Goal: Task Accomplishment & Management: Use online tool/utility

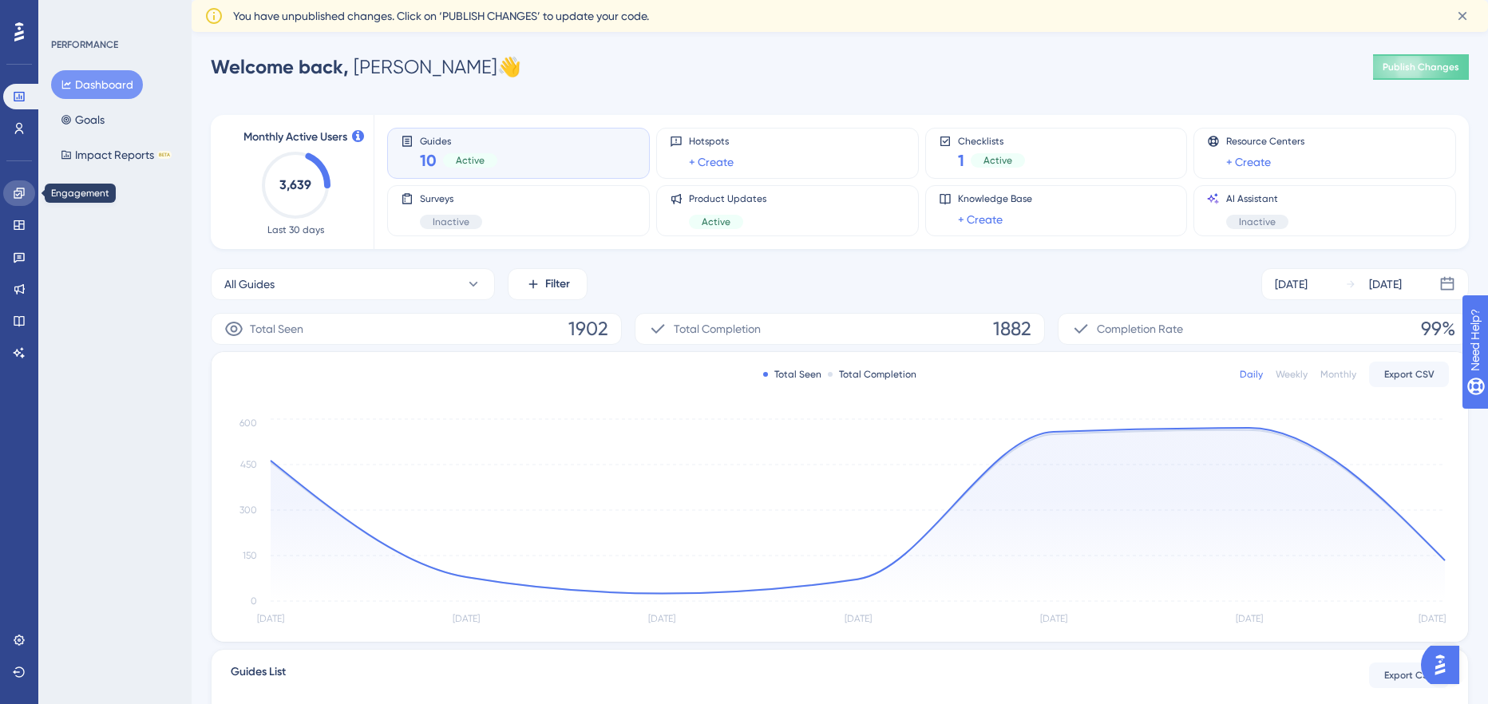
click at [18, 194] on icon at bounding box center [19, 193] width 10 height 10
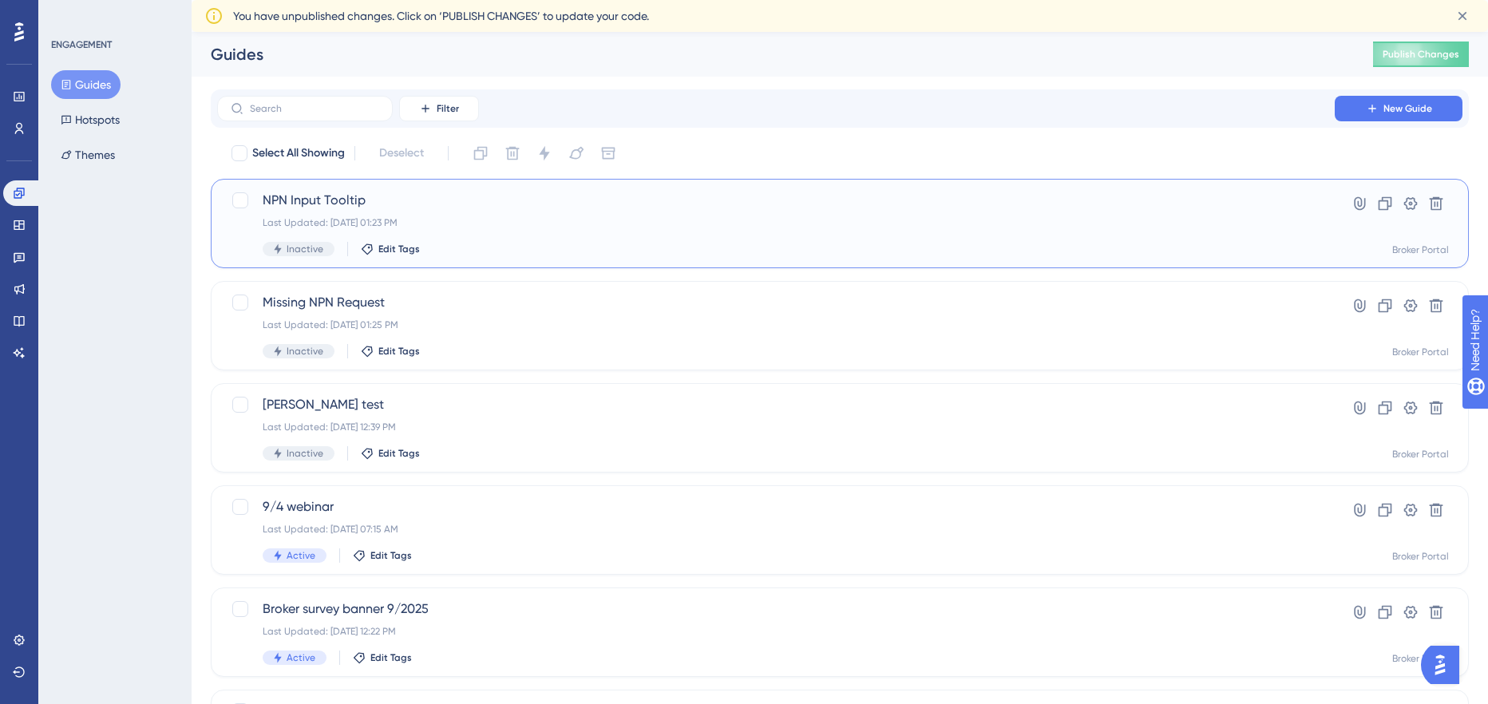
click at [785, 218] on div "Last Updated: Sep 03 2025, 01:23 PM" at bounding box center [776, 222] width 1027 height 13
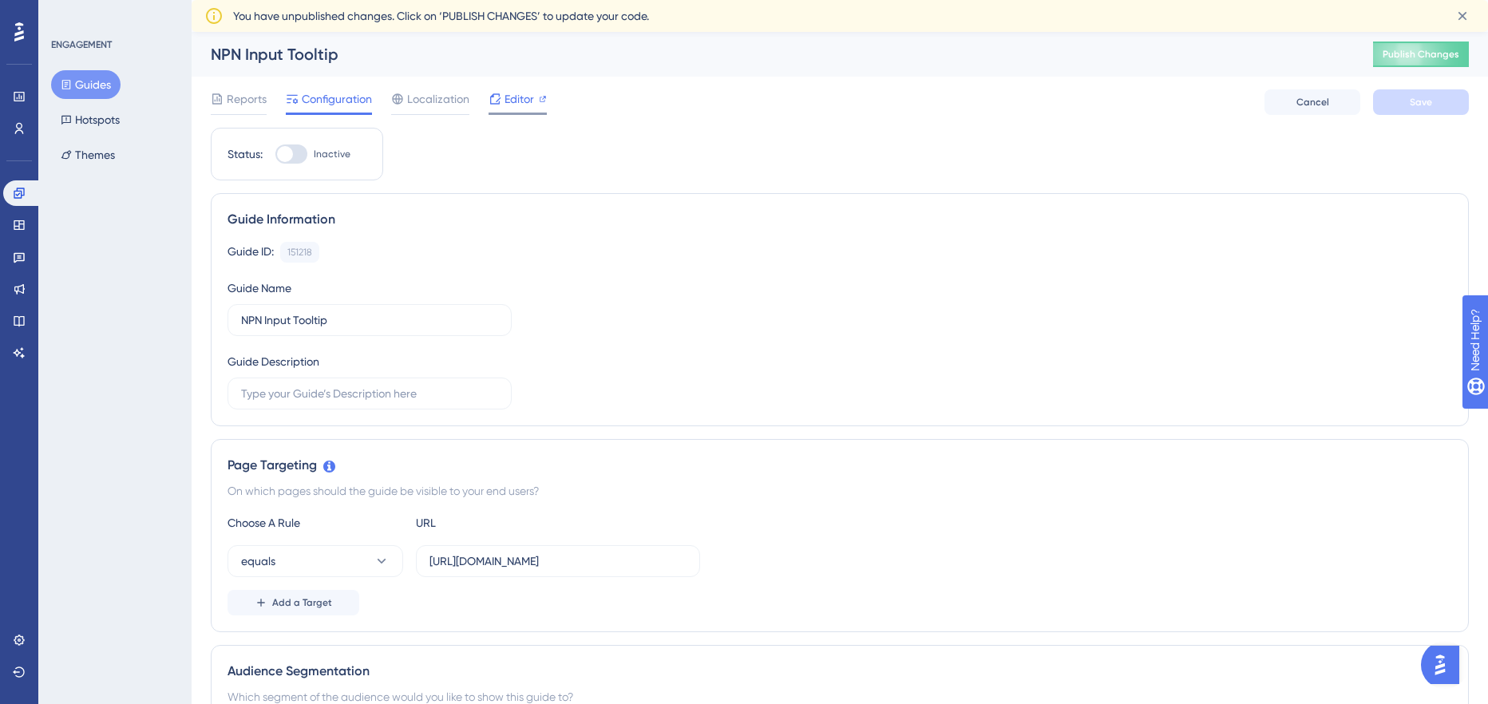
click at [506, 98] on span "Editor" at bounding box center [520, 98] width 30 height 19
click at [21, 195] on icon at bounding box center [19, 193] width 10 height 10
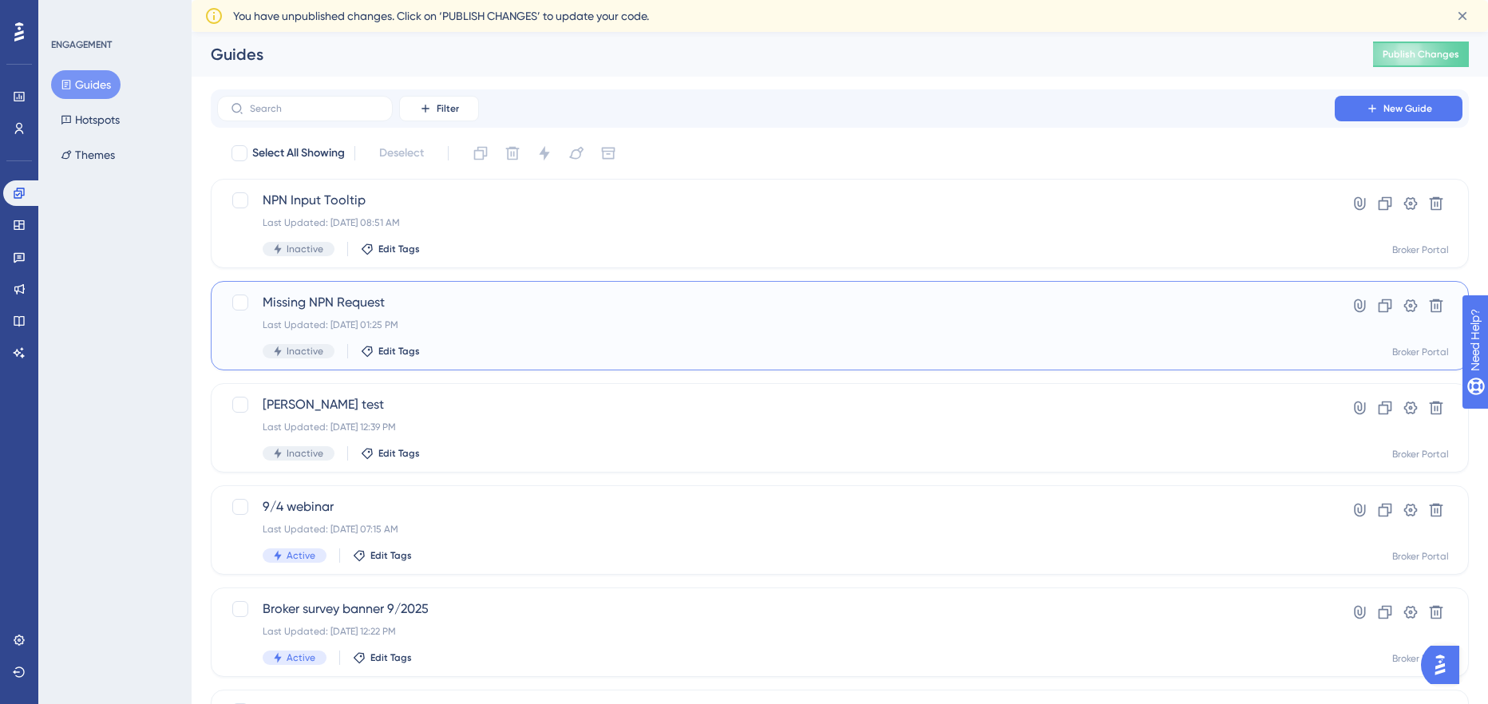
click at [303, 291] on div "Missing NPN Request Last Updated: Sep 03 2025, 01:25 PM Inactive Edit Tags Hype…" at bounding box center [840, 325] width 1258 height 89
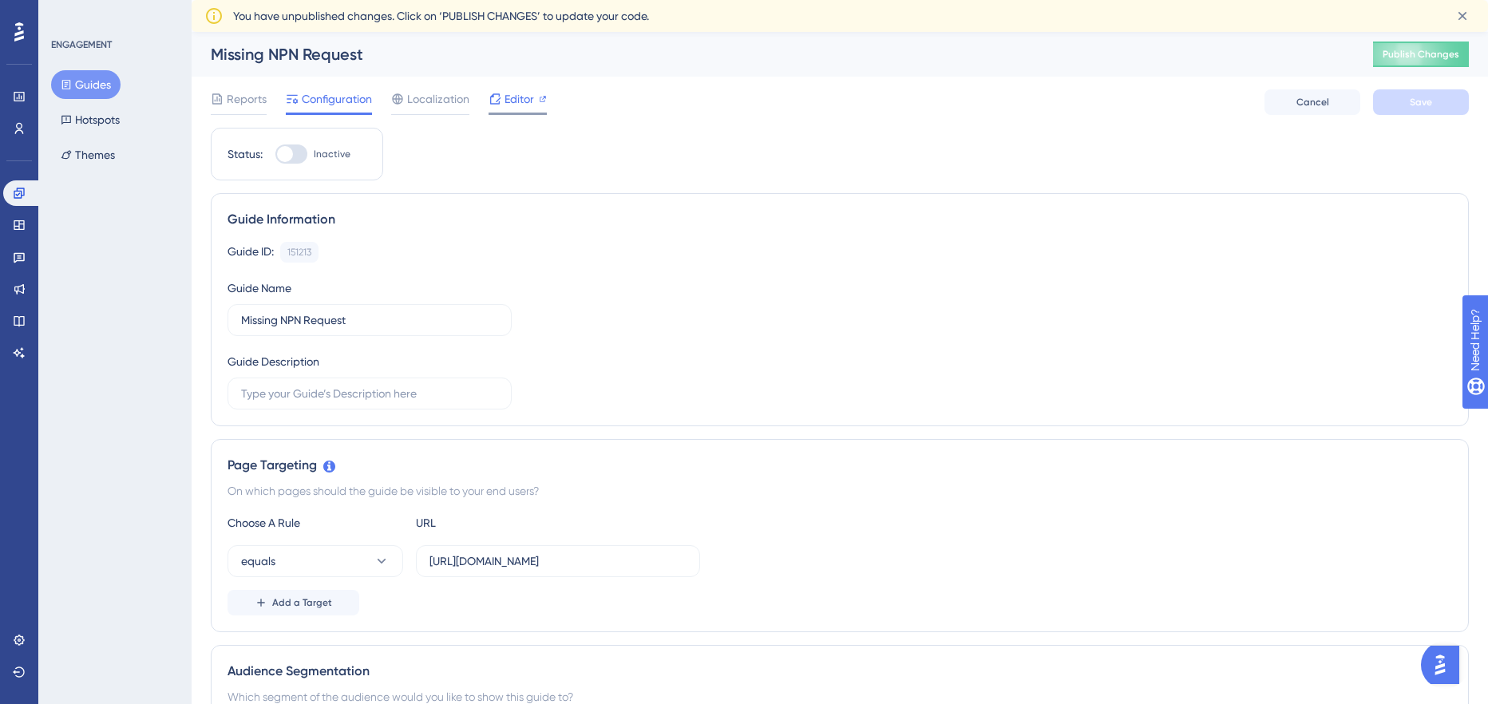
click at [525, 96] on span "Editor" at bounding box center [520, 98] width 30 height 19
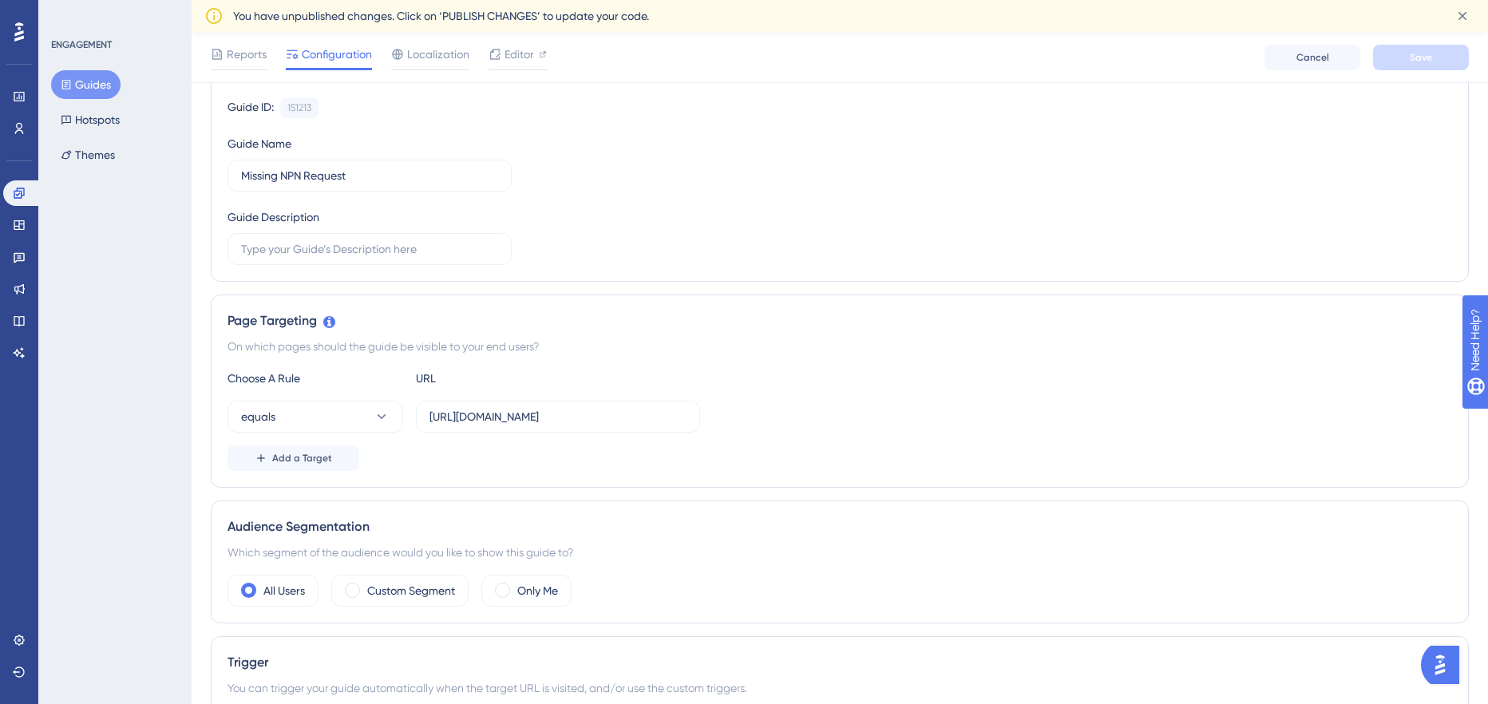
scroll to position [208, 0]
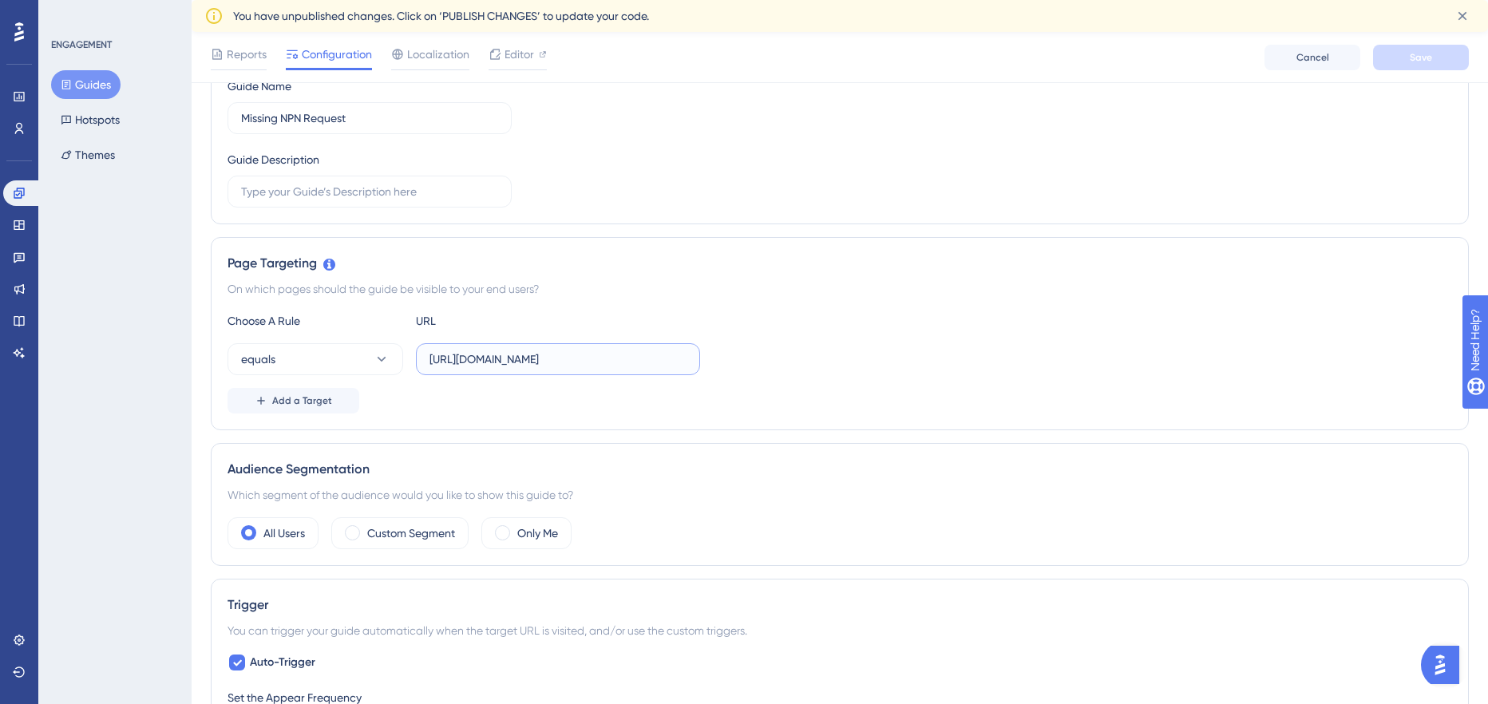
click at [572, 363] on input "https://broker-test.thimble.com/dashboard/home" at bounding box center [558, 359] width 257 height 18
paste input "policies"
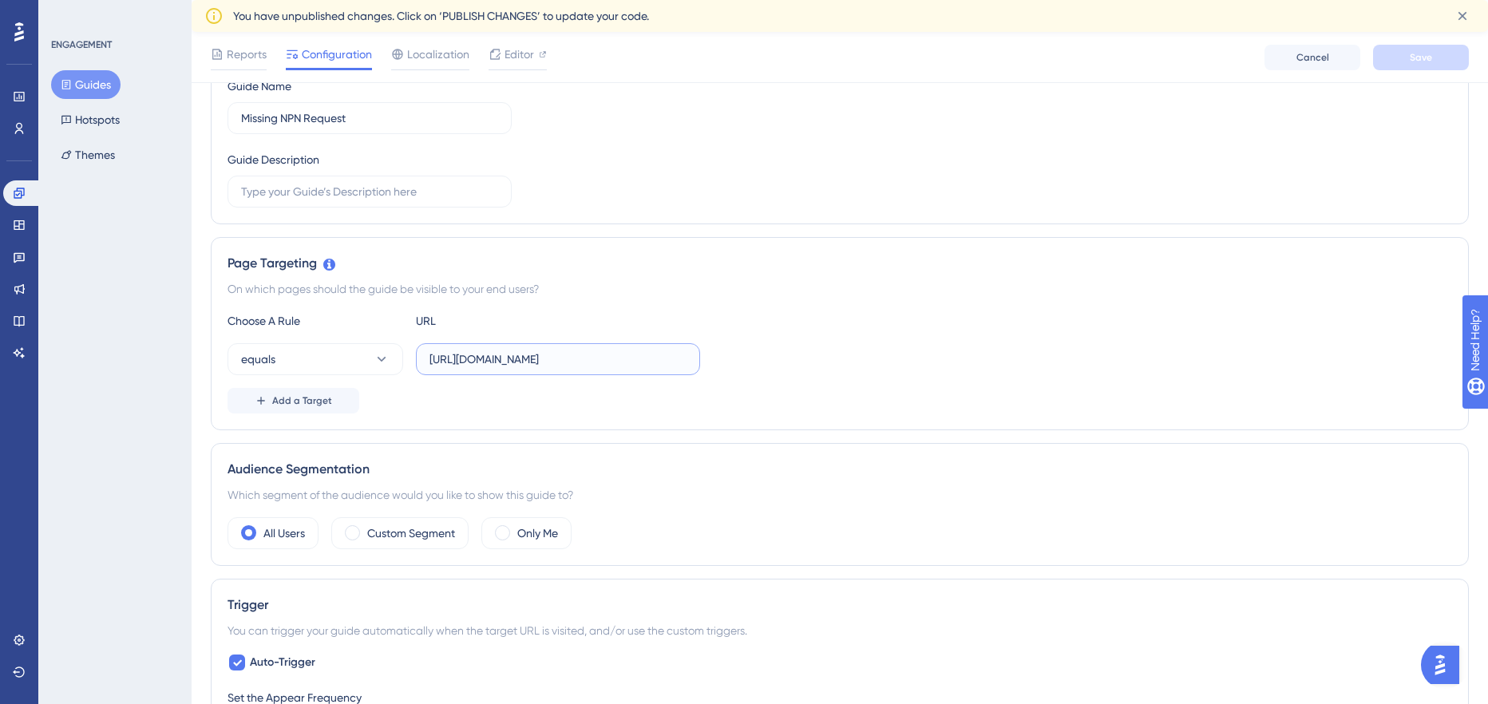
scroll to position [0, 13]
type input "https://broker-test.thimble.com/dashboard/policies"
click at [330, 395] on button "Add a Target" at bounding box center [294, 401] width 132 height 26
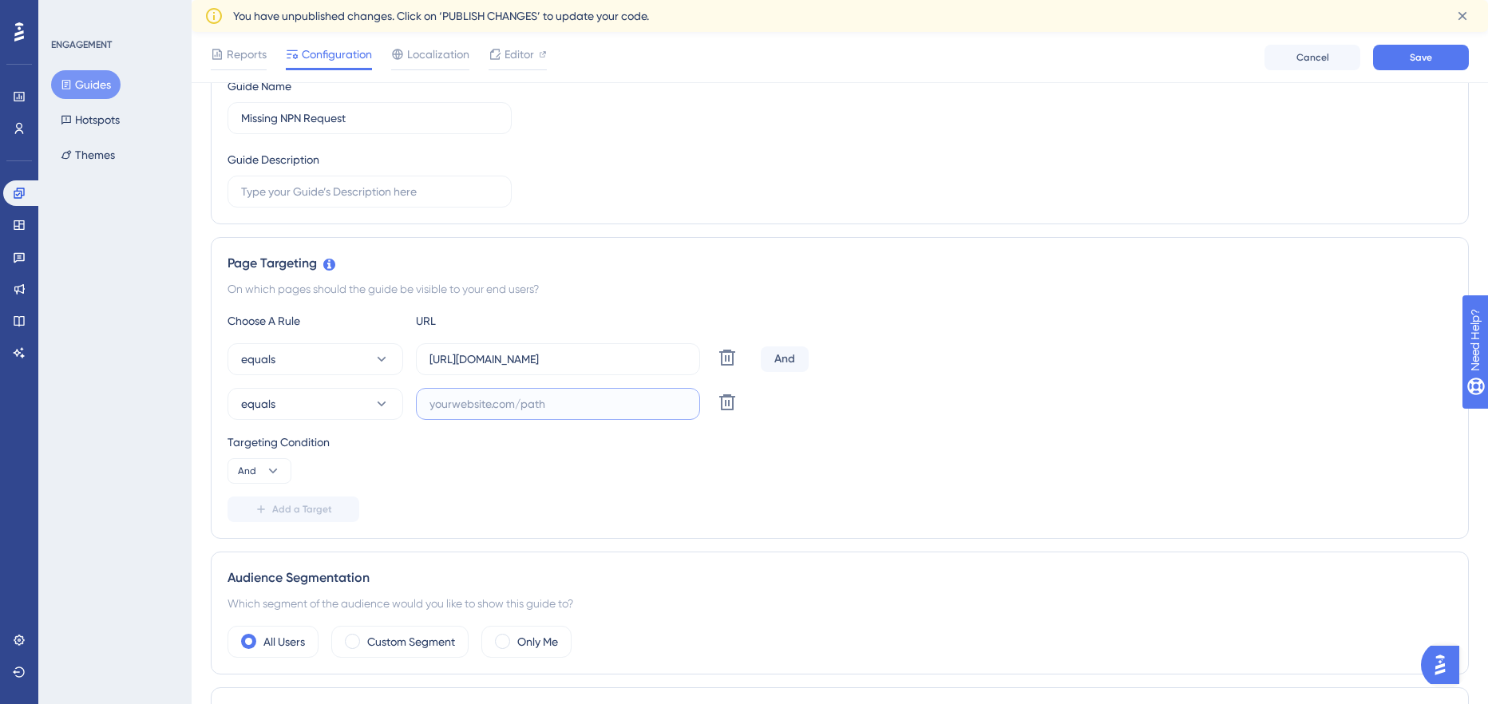
click at [482, 410] on input "text" at bounding box center [558, 404] width 257 height 18
paste input "https://broker-test.thimble.com/dashboard/quotes"
type input "https://broker-test.thimble.com/dashboard/quotes"
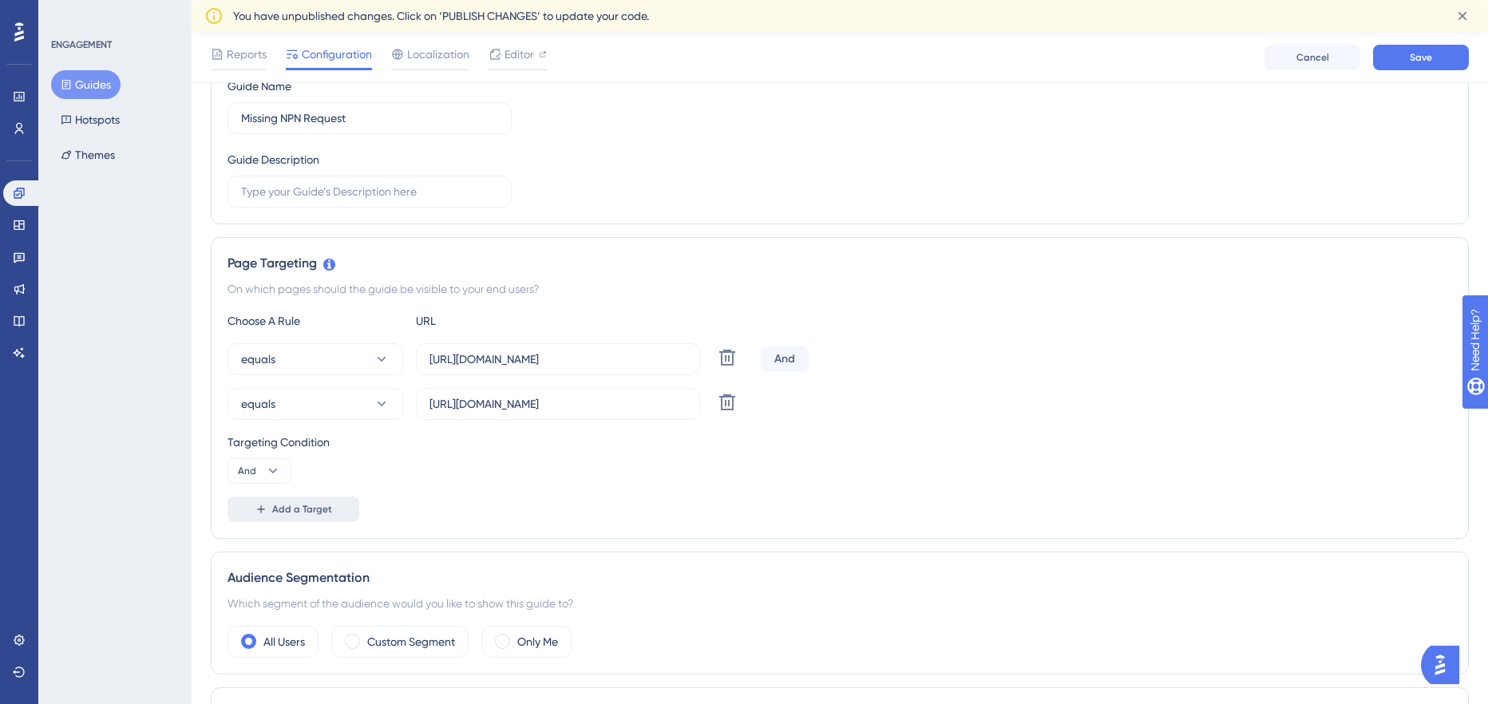
click at [304, 508] on span "Add a Target" at bounding box center [302, 509] width 60 height 13
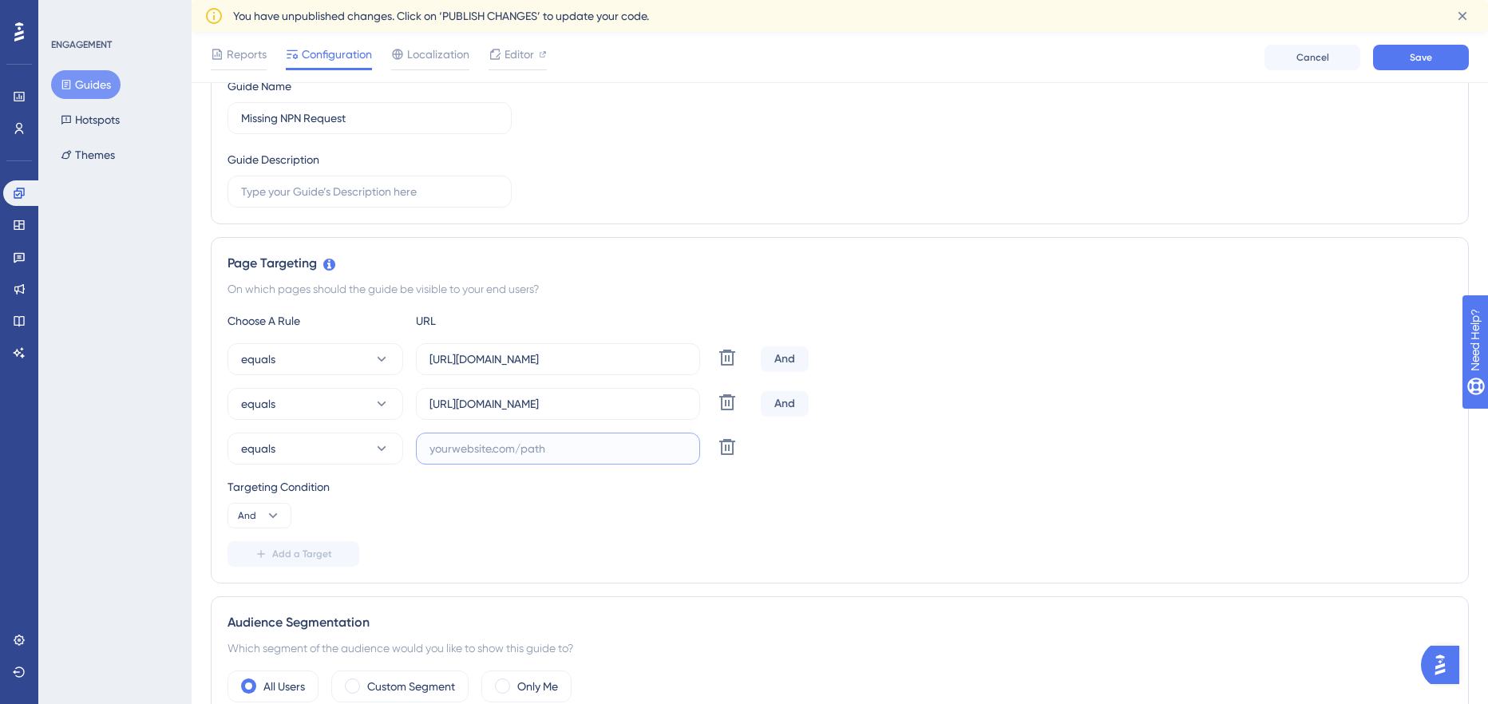
click at [494, 453] on input "text" at bounding box center [558, 449] width 257 height 18
paste input "https://broker-test.thimble.com/dashboard/appetite"
type input "https://broker-test.thimble.com/dashboard/appetite"
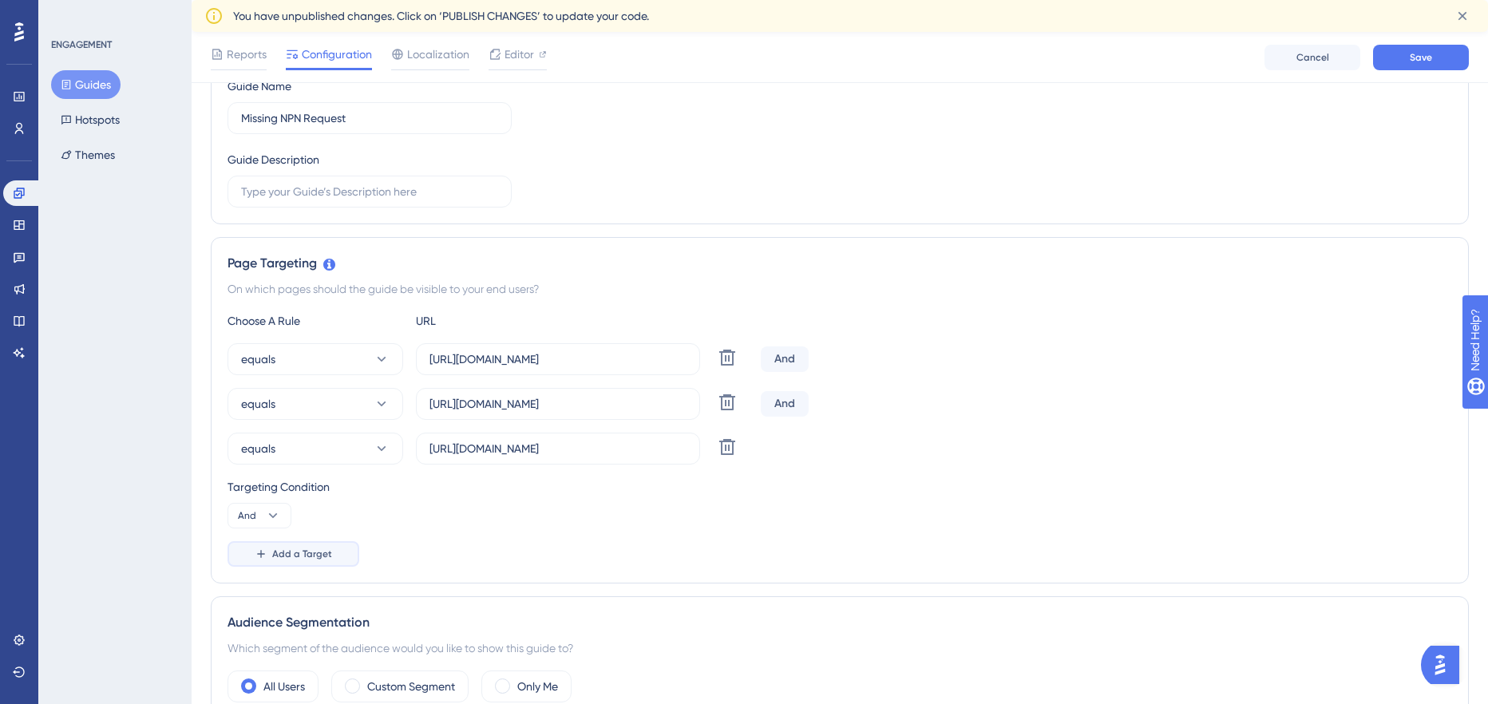
click at [296, 558] on span "Add a Target" at bounding box center [302, 554] width 60 height 13
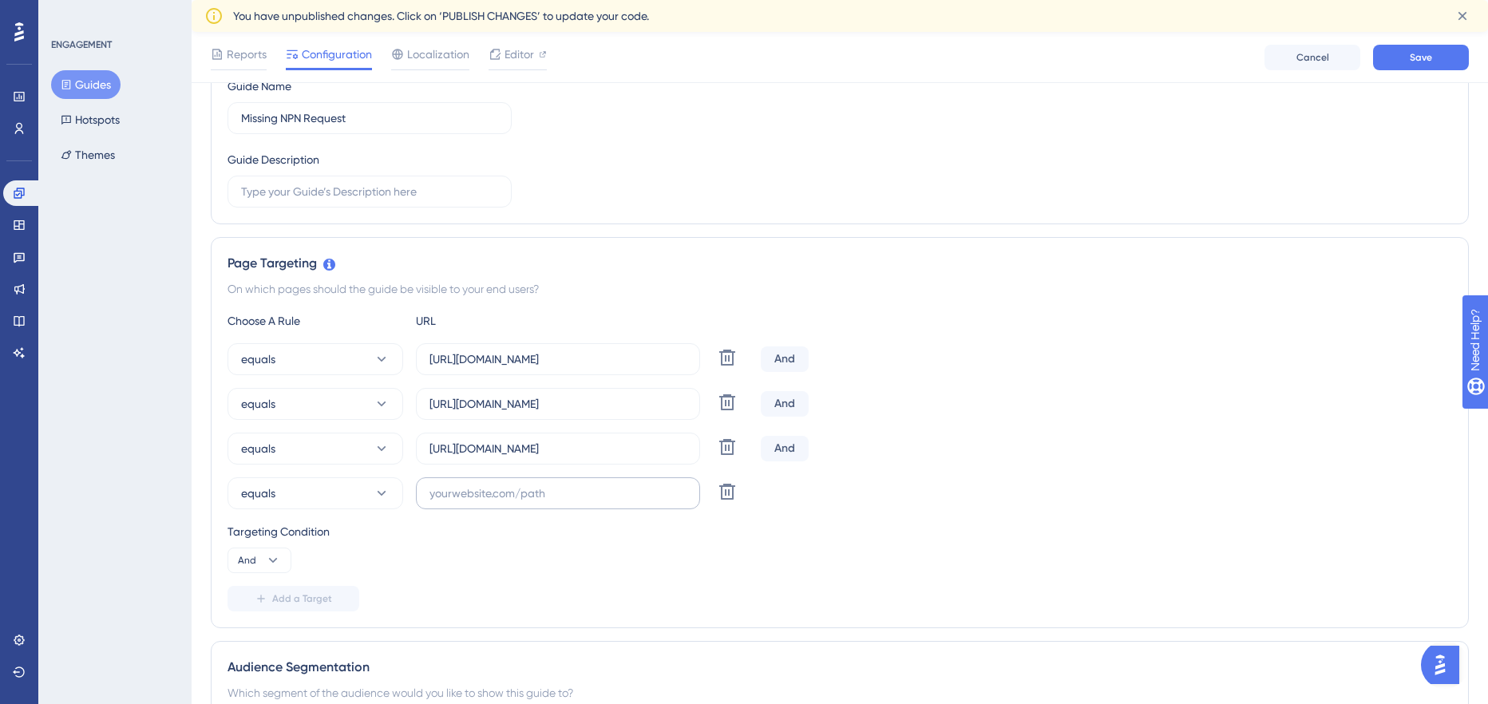
click at [489, 508] on label at bounding box center [558, 493] width 284 height 32
click at [489, 502] on input "text" at bounding box center [558, 494] width 257 height 18
paste input "https://broker-test.thimble.com/dashboard/appetite"
type input "https://broker-test.thimble.com/dashboard/appetite"
paste input "https://broker-test.thimble.com/dashboard/payment"
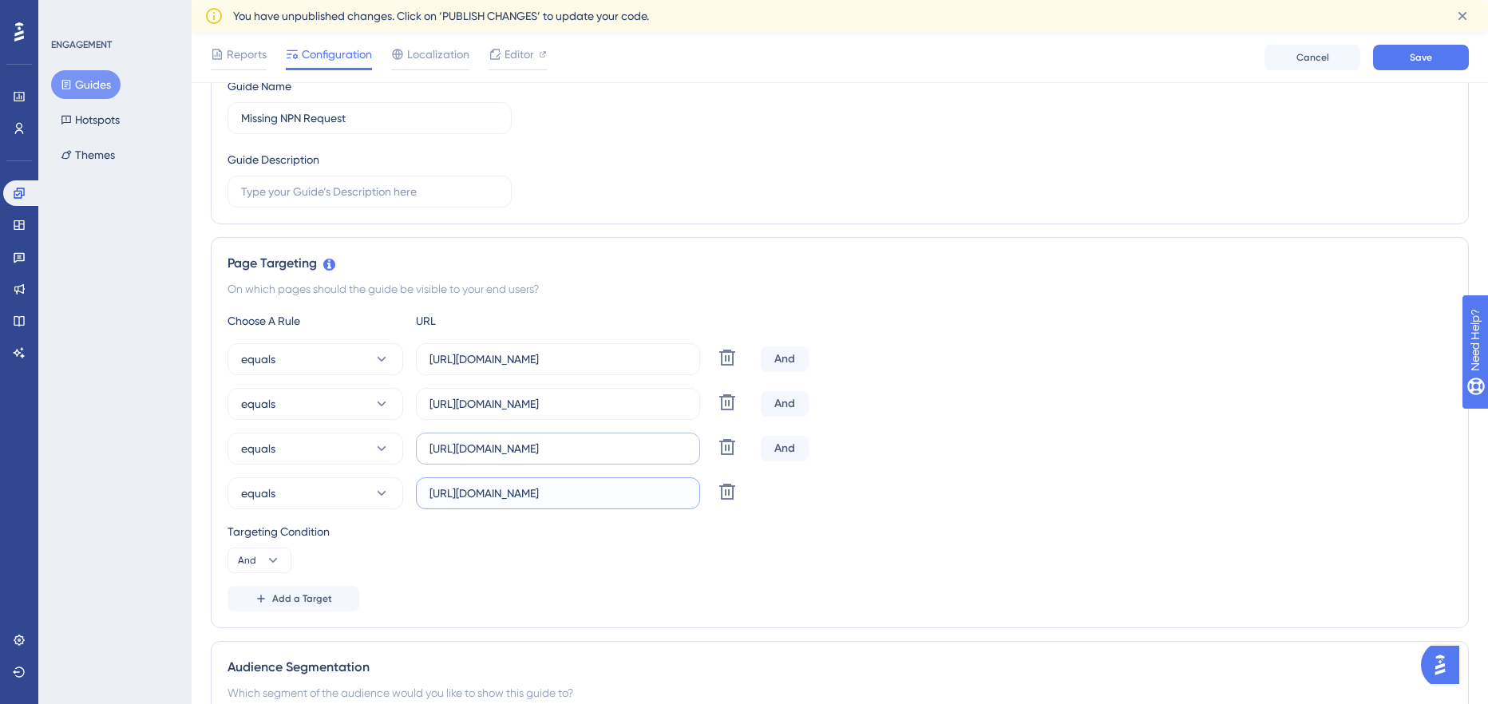
scroll to position [0, 20]
type input "https://broker-test.thimble.com/dashboard/payment"
click at [284, 606] on button "Add a Target" at bounding box center [294, 599] width 132 height 26
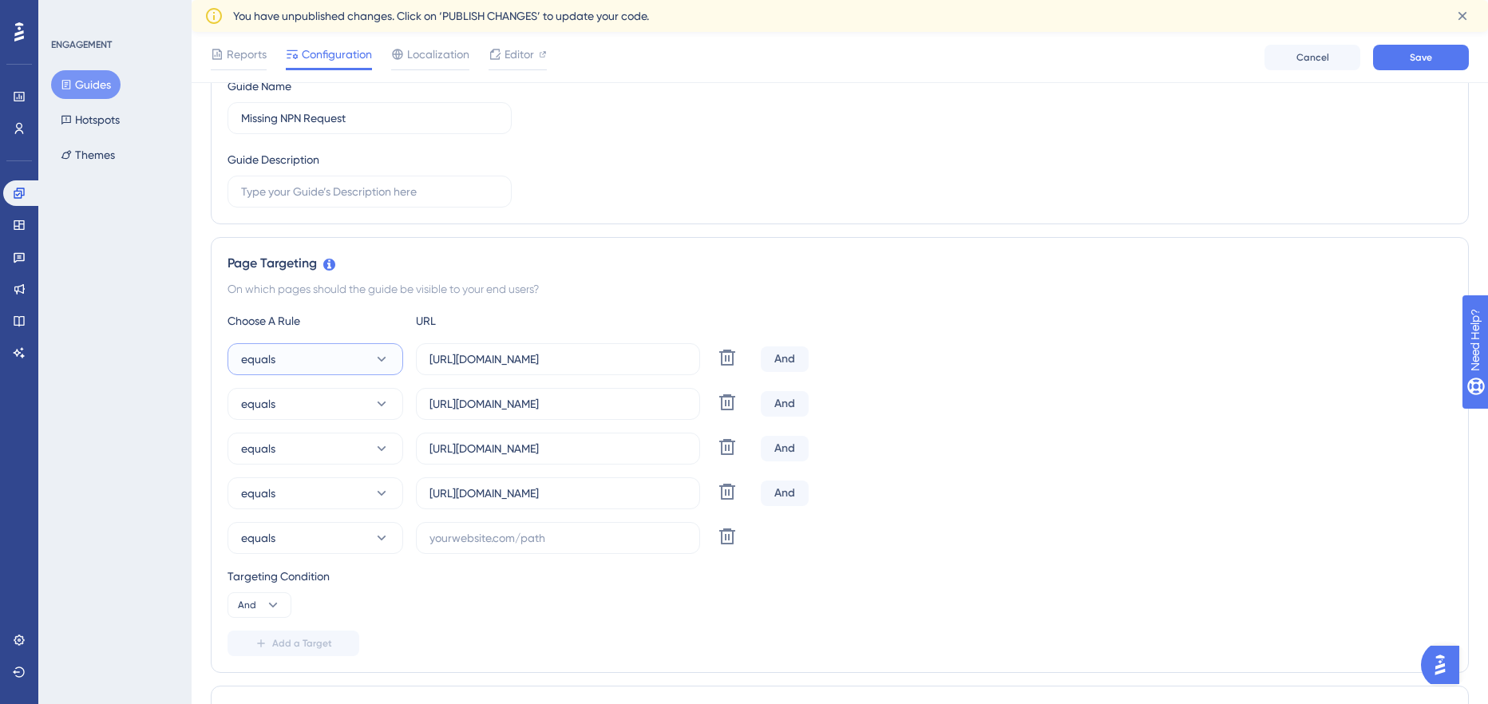
click at [389, 370] on button "equals" at bounding box center [316, 359] width 176 height 32
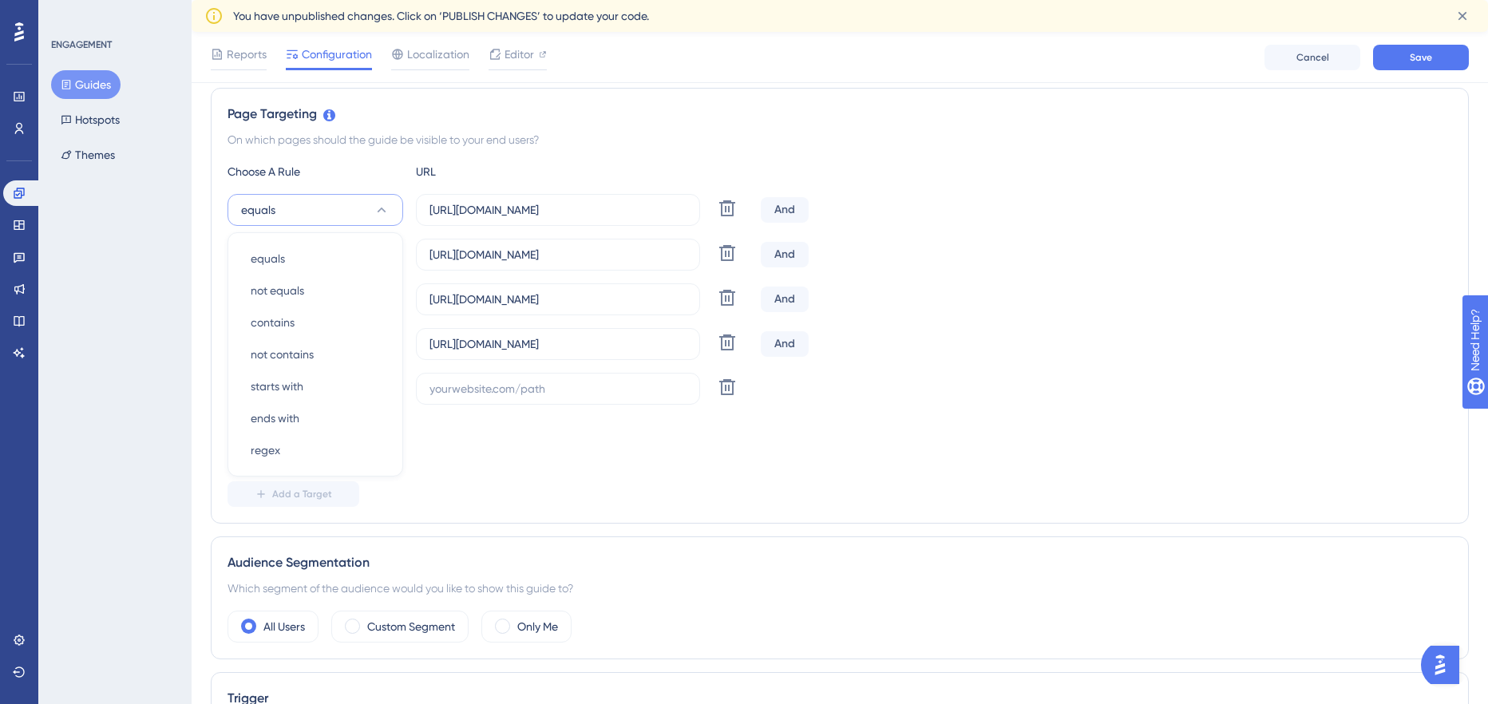
click at [180, 324] on div "ENGAGEMENT Guides Hotspots Themes" at bounding box center [114, 352] width 153 height 704
click at [501, 393] on input "text" at bounding box center [558, 389] width 257 height 18
paste input "https://broker-test.thimble.com/dashboard/resources"
type input "https://broker-test.thimble.com/dashboard/resources"
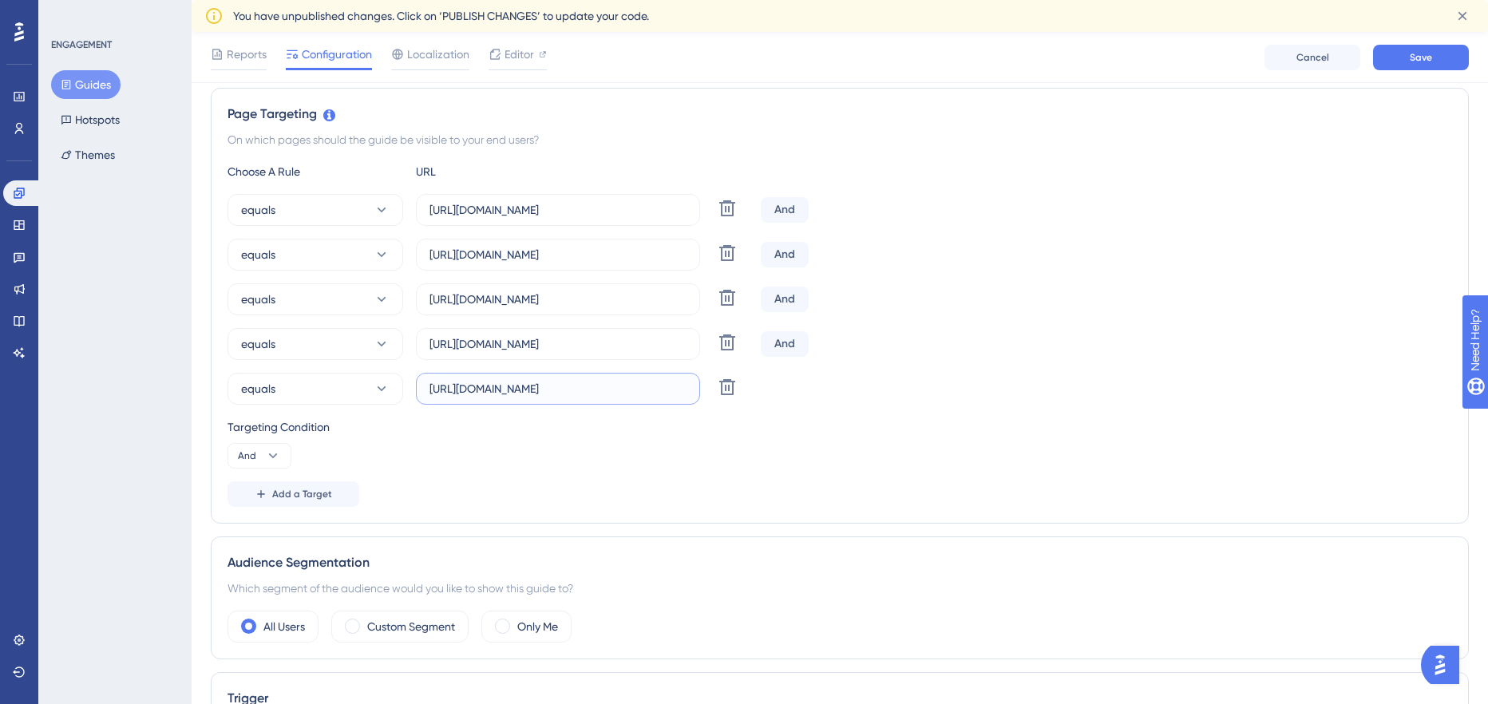
scroll to position [0, 0]
click at [303, 493] on span "Add a Target" at bounding box center [302, 494] width 60 height 13
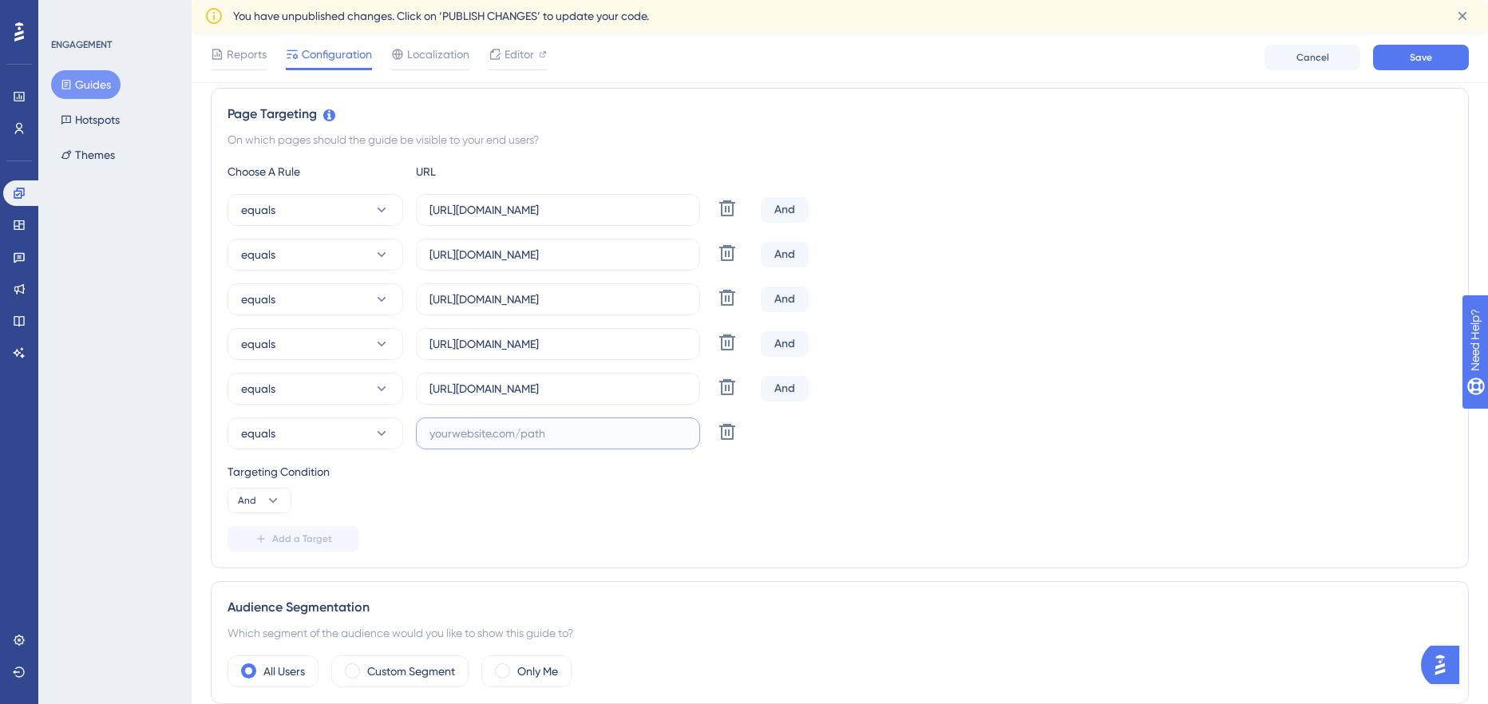
click at [483, 436] on input "text" at bounding box center [558, 434] width 257 height 18
paste input "https://broker-test.thimble.com/dashboard/certificate-manager"
type input "https://broker-test.thimble.com/dashboard/certificate-manager"
click at [172, 308] on div "ENGAGEMENT Guides Hotspots Themes" at bounding box center [114, 352] width 153 height 704
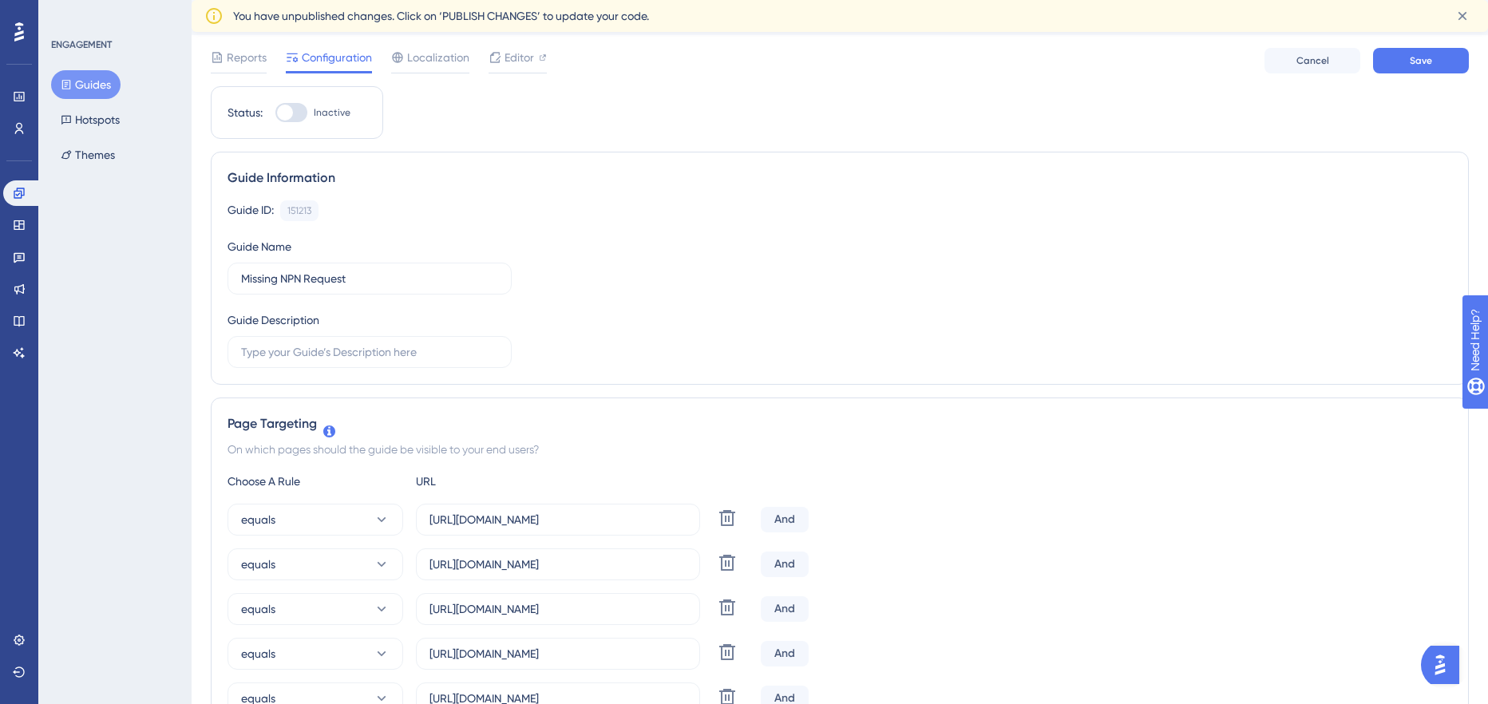
scroll to position [0, 0]
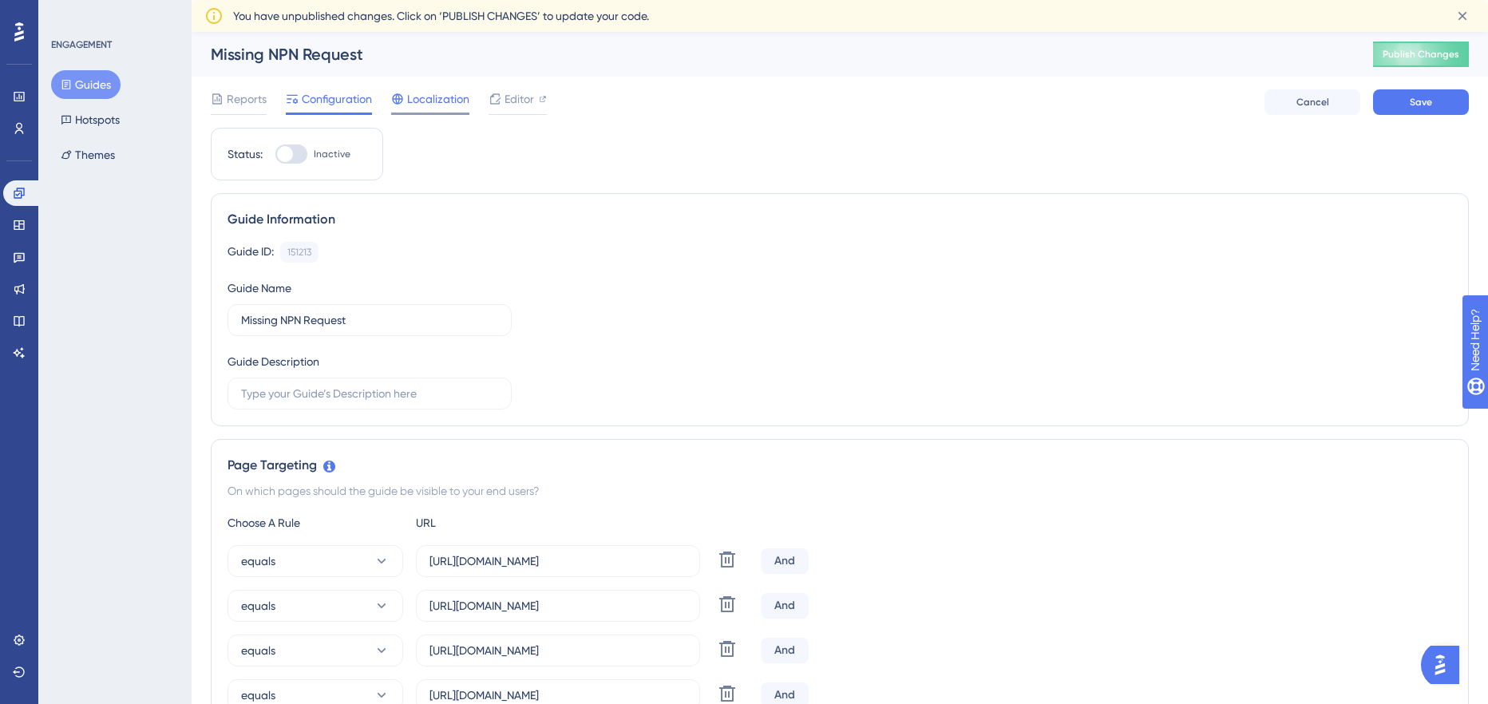
click at [426, 99] on span "Localization" at bounding box center [438, 98] width 62 height 19
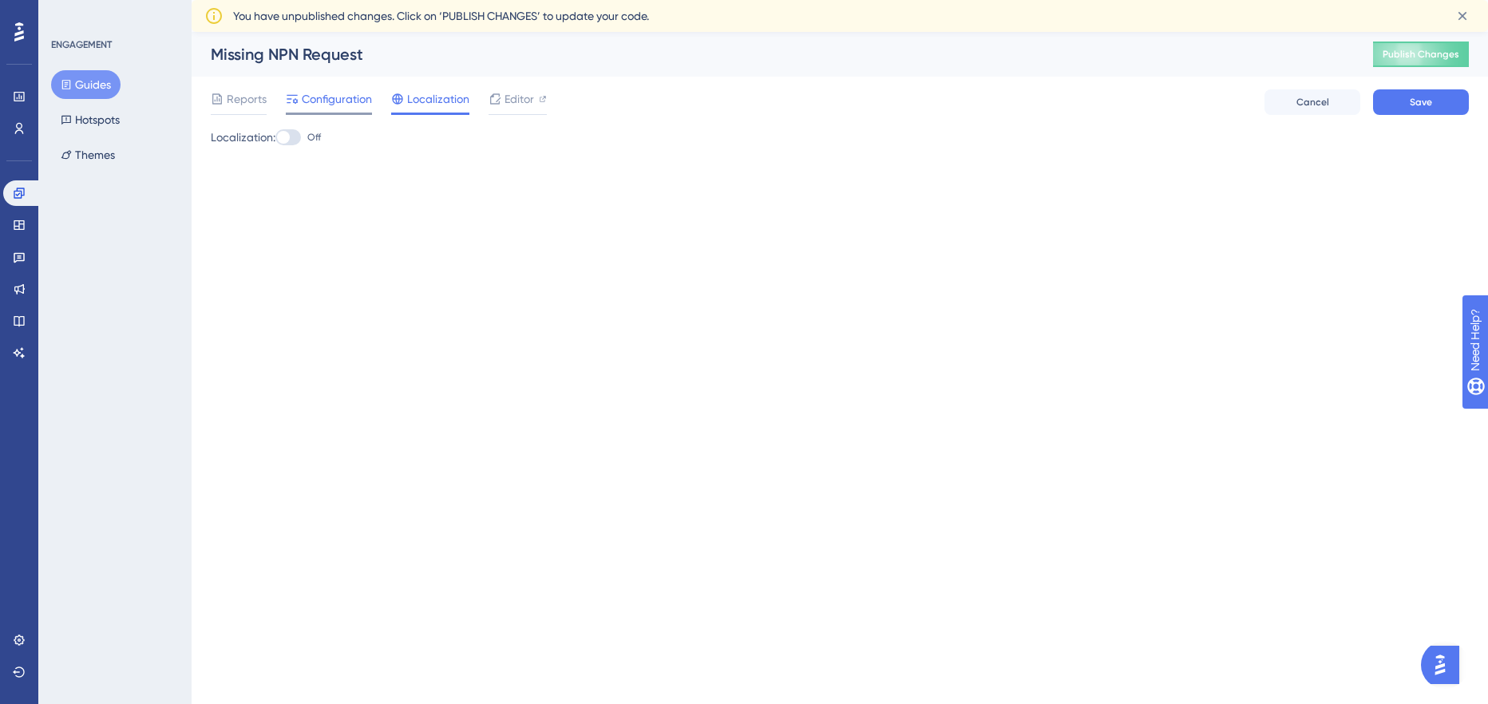
click at [314, 103] on span "Configuration" at bounding box center [337, 98] width 70 height 19
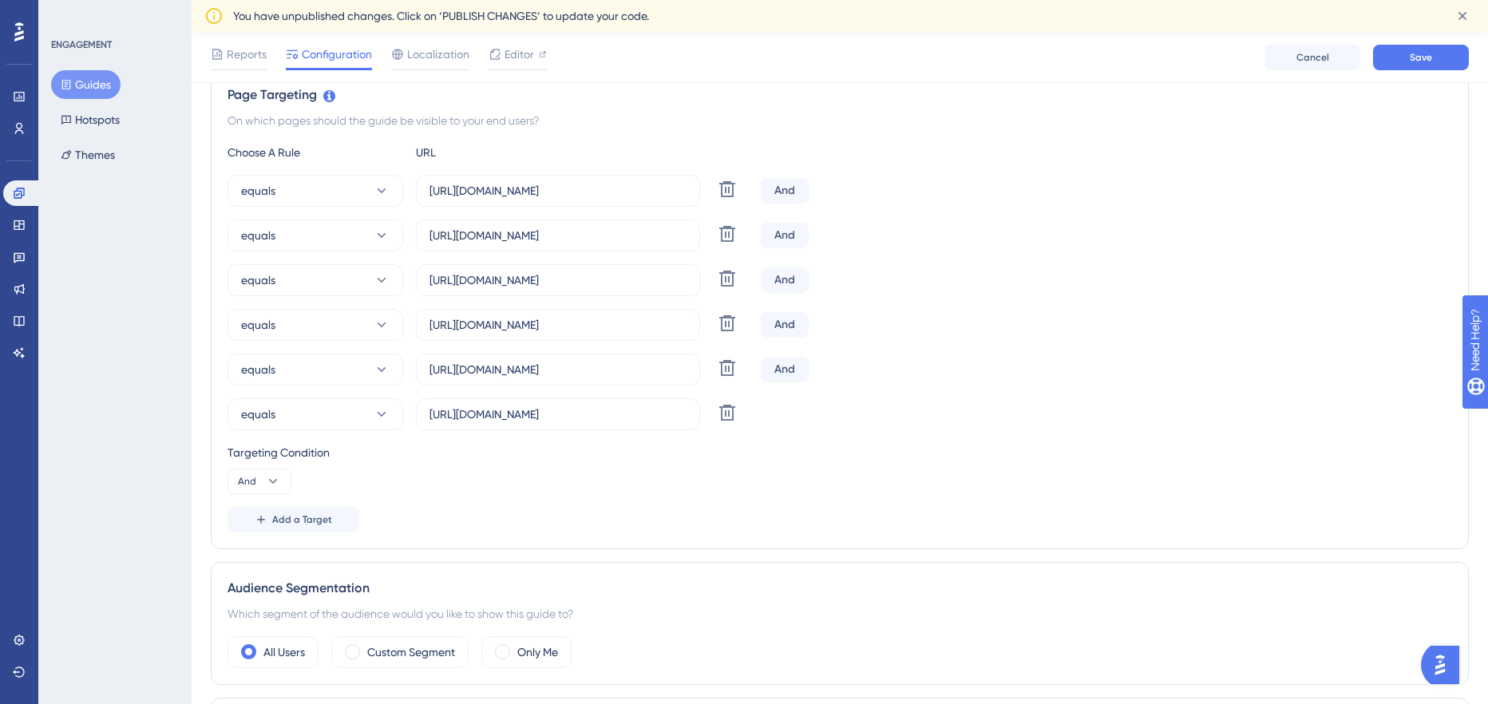
scroll to position [375, 0]
click at [282, 480] on button "And" at bounding box center [260, 483] width 64 height 26
click at [257, 568] on div "Or Or" at bounding box center [259, 560] width 30 height 32
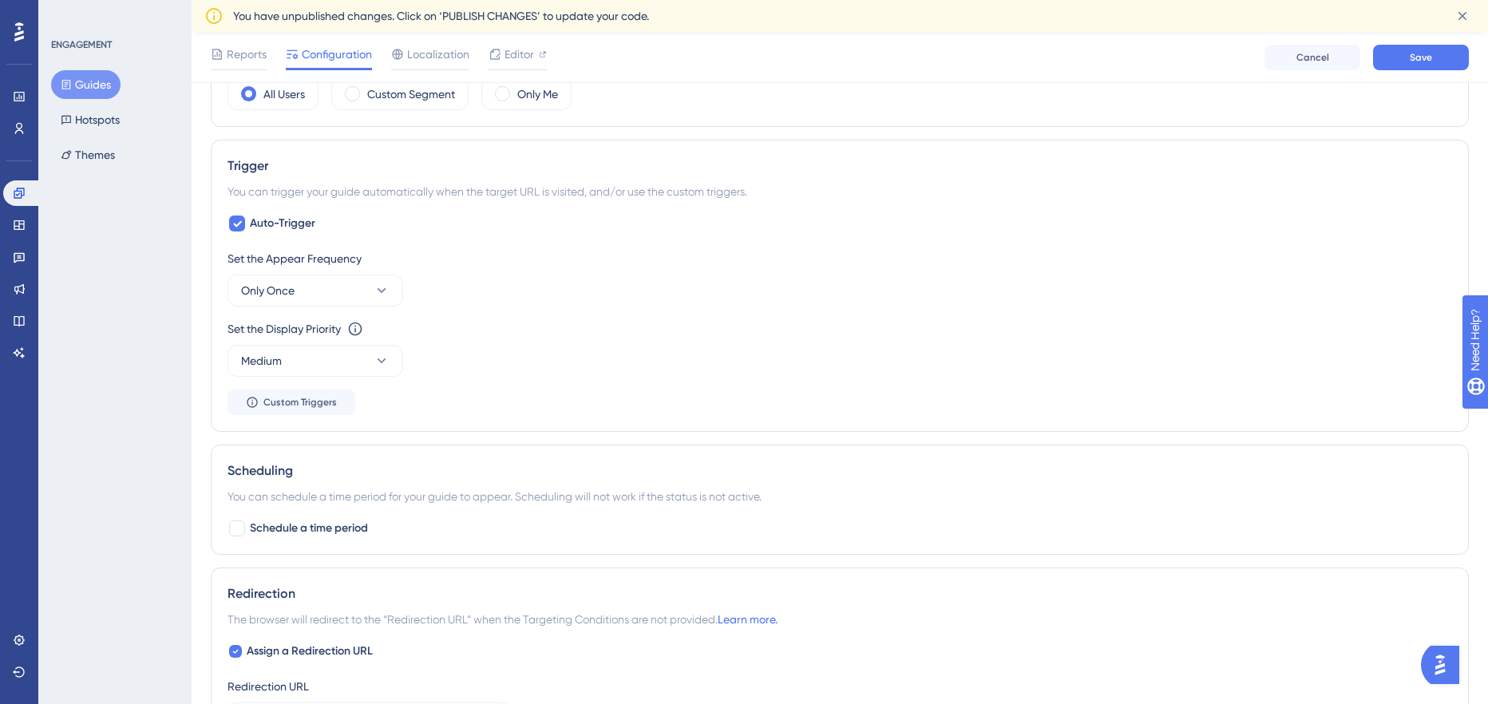
scroll to position [936, 0]
click at [382, 364] on icon at bounding box center [382, 359] width 16 height 16
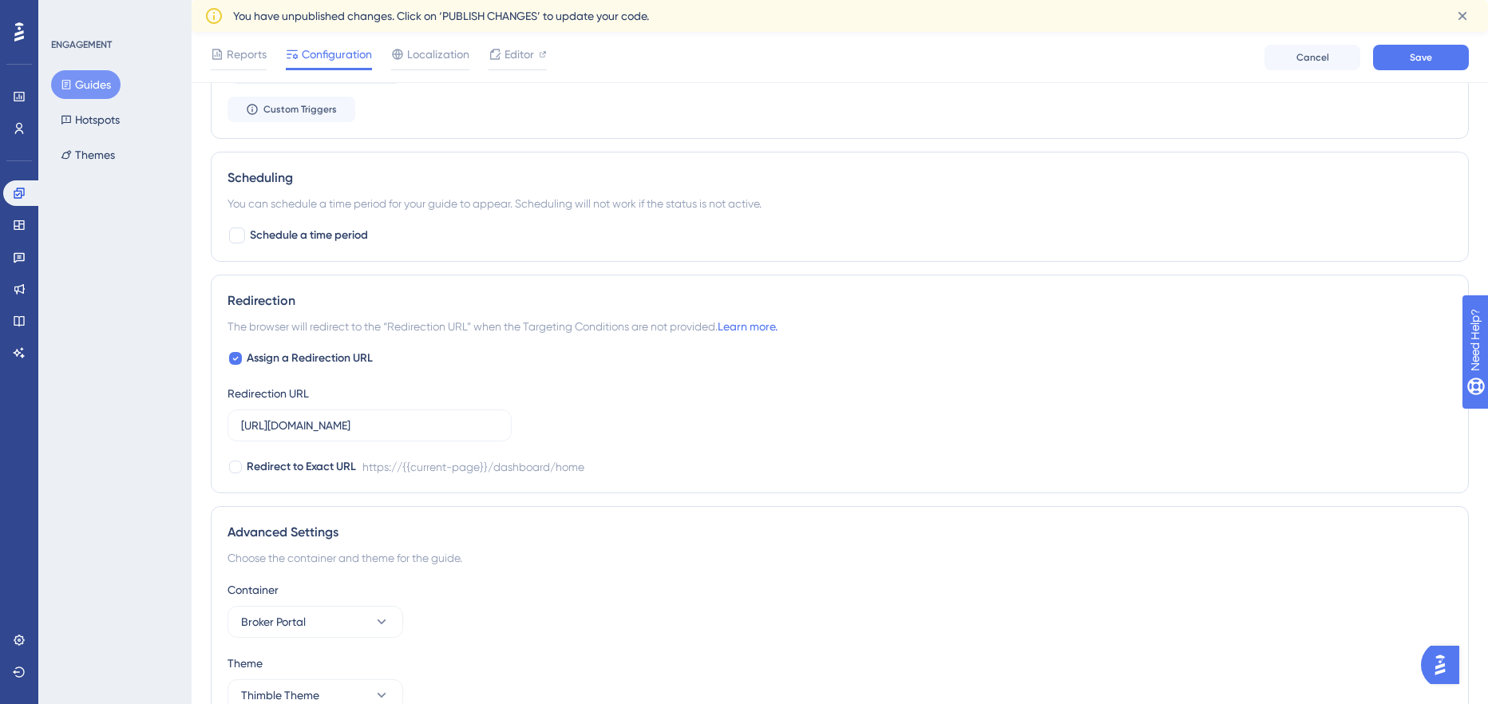
scroll to position [1229, 0]
click at [386, 426] on input "https://broker-test.thimble.com/dashboard/home" at bounding box center [369, 424] width 257 height 18
paste input "profil"
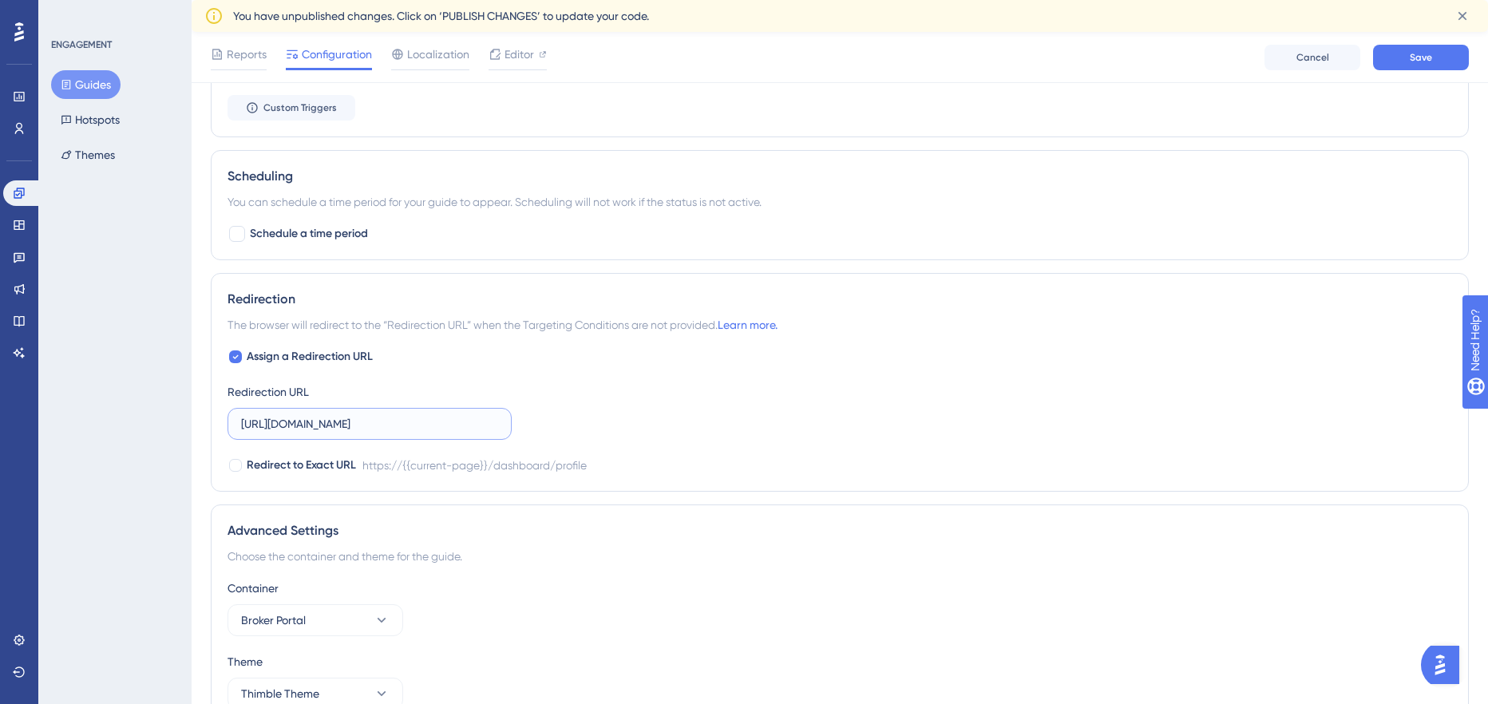
scroll to position [0, 6]
type input "https://broker-test.thimble.com/dashboard/profile"
click at [539, 406] on div "Assign a Redirection URL Redirection URL https://broker-test.thimble.com/dashbo…" at bounding box center [840, 411] width 1225 height 128
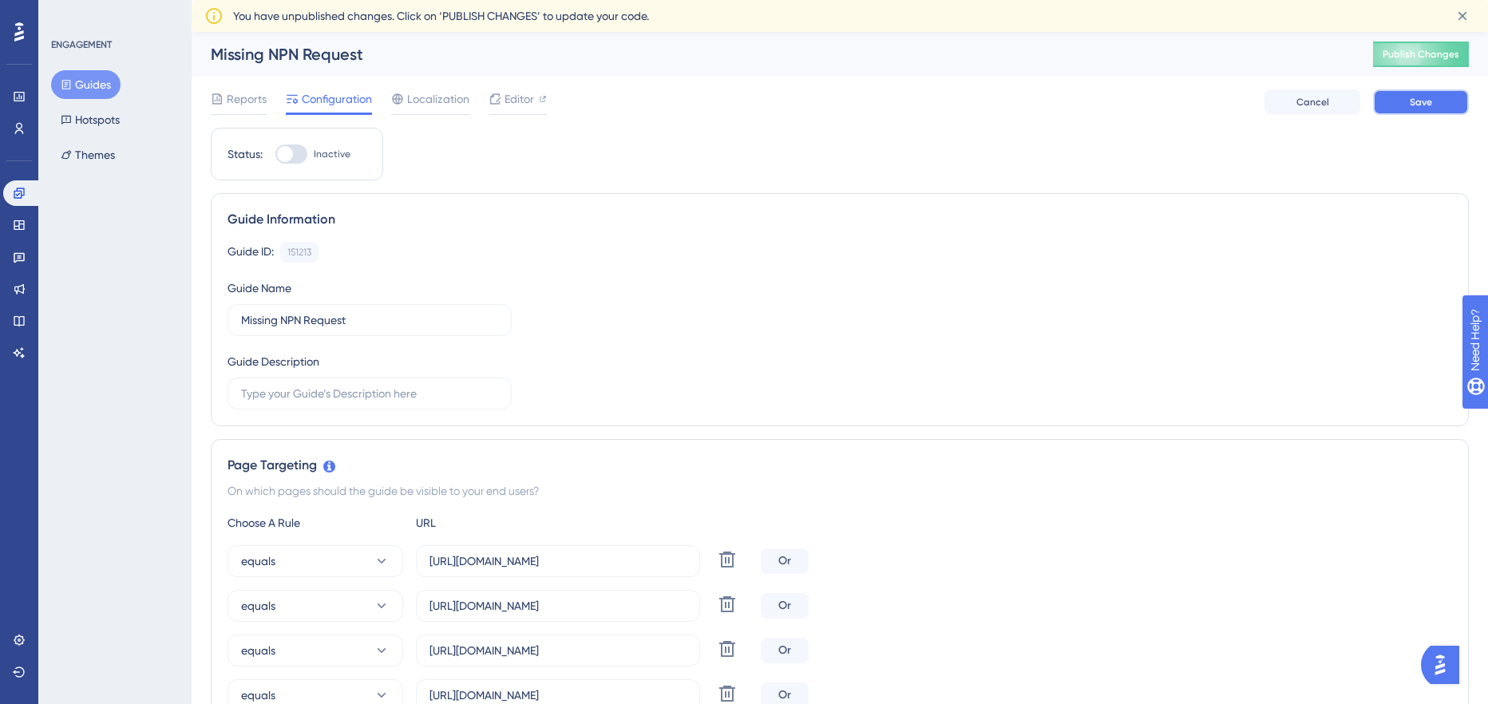
click at [1426, 101] on span "Save" at bounding box center [1421, 102] width 22 height 13
